Goal: Task Accomplishment & Management: Complete application form

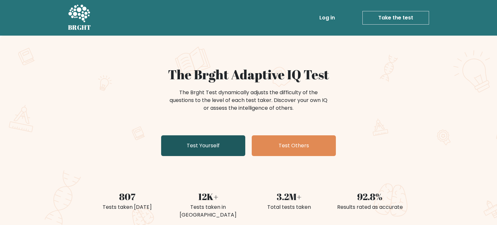
click at [216, 145] on link "Test Yourself" at bounding box center [203, 145] width 84 height 21
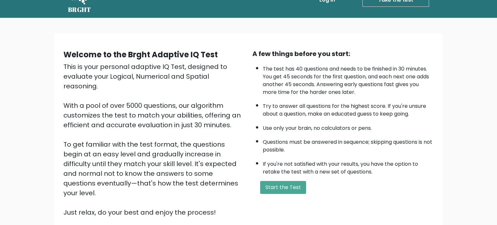
scroll to position [21, 0]
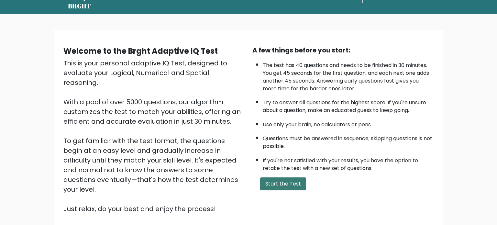
click at [282, 181] on button "Start the Test" at bounding box center [283, 183] width 46 height 13
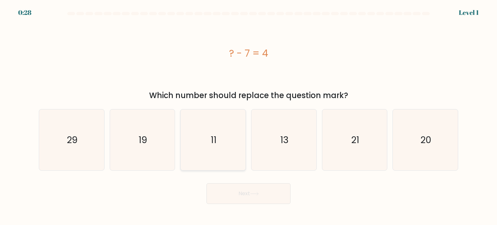
click at [226, 142] on icon "11" at bounding box center [212, 139] width 61 height 61
click at [249, 116] on input "c. 11" at bounding box center [249, 114] width 0 height 3
radio input "true"
click at [257, 198] on button "Next" at bounding box center [248, 193] width 84 height 21
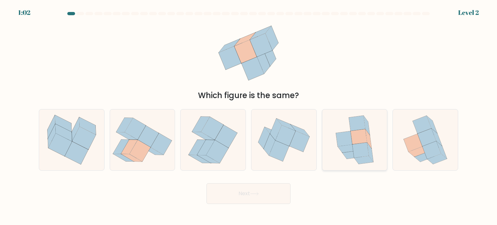
click at [356, 150] on icon at bounding box center [360, 149] width 17 height 15
click at [249, 116] on input "e." at bounding box center [249, 114] width 0 height 3
radio input "true"
click at [267, 193] on button "Next" at bounding box center [248, 193] width 84 height 21
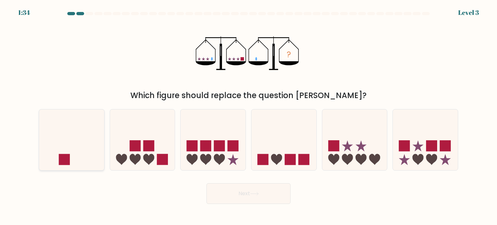
click at [70, 151] on icon at bounding box center [71, 140] width 65 height 54
click at [249, 116] on input "a." at bounding box center [249, 114] width 0 height 3
radio input "true"
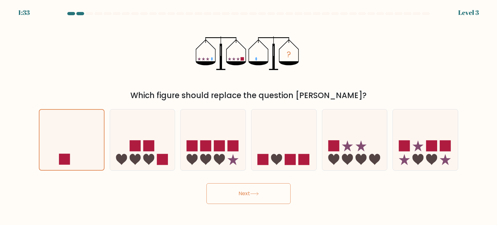
click at [254, 196] on button "Next" at bounding box center [248, 193] width 84 height 21
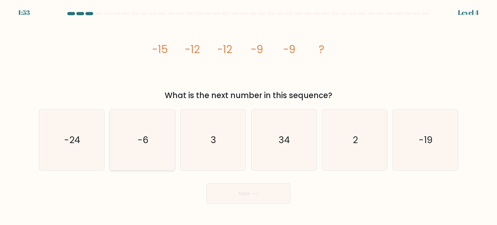
click at [153, 151] on icon "-6" at bounding box center [142, 139] width 61 height 61
click at [249, 116] on input "b. -6" at bounding box center [249, 114] width 0 height 3
radio input "true"
click at [269, 193] on button "Next" at bounding box center [248, 193] width 84 height 21
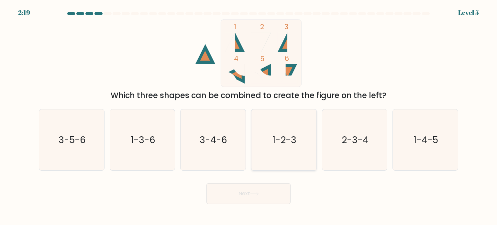
click at [273, 144] on text "1-2-3" at bounding box center [284, 139] width 24 height 13
click at [249, 116] on input "d. 1-2-3" at bounding box center [249, 114] width 0 height 3
radio input "true"
click at [271, 191] on button "Next" at bounding box center [248, 193] width 84 height 21
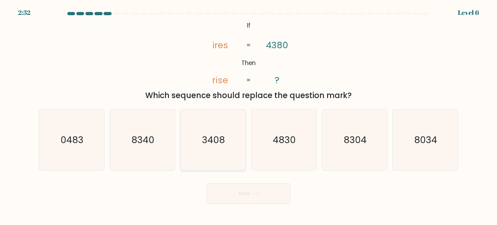
click at [233, 151] on icon "3408" at bounding box center [212, 139] width 61 height 61
click at [249, 116] on input "c. 3408" at bounding box center [249, 114] width 0 height 3
radio input "true"
click at [248, 195] on button "Next" at bounding box center [248, 193] width 84 height 21
